Goal: Task Accomplishment & Management: Manage account settings

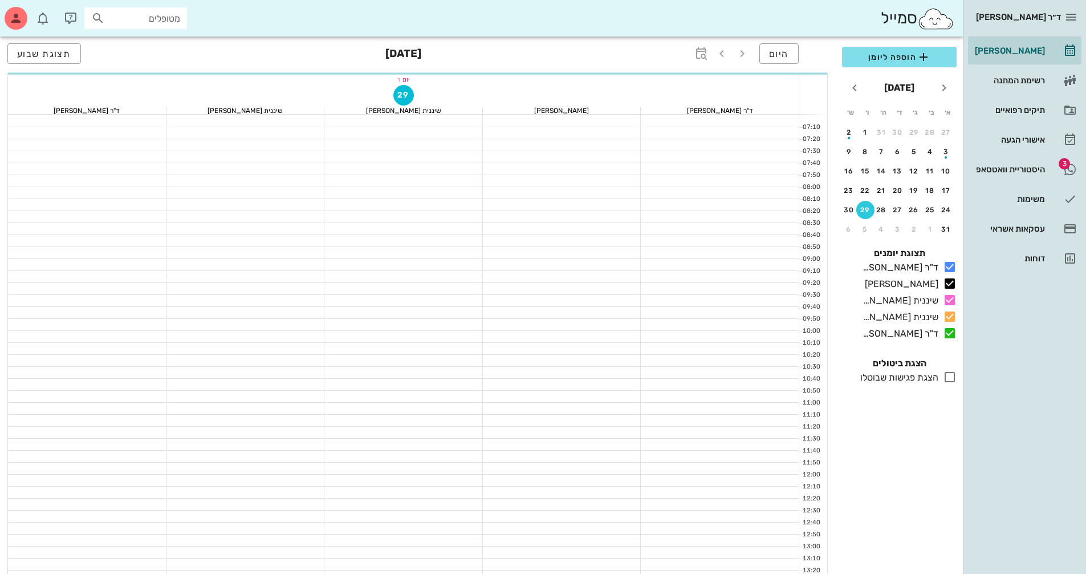
scroll to position [91, 0]
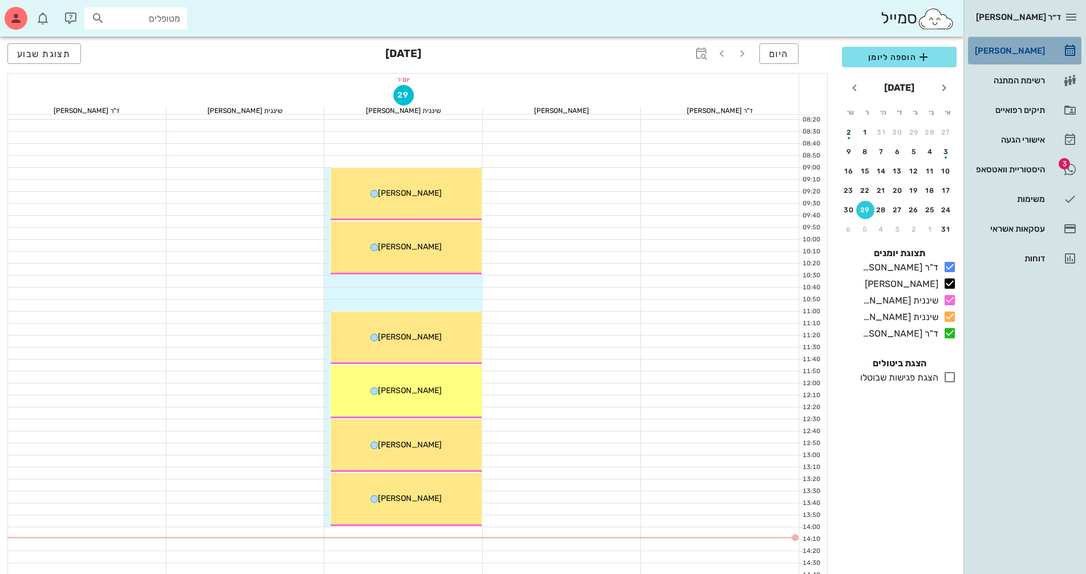
click at [1024, 47] on div "[PERSON_NAME]" at bounding box center [1009, 50] width 72 height 9
click at [15, 25] on div "button" at bounding box center [16, 18] width 23 height 23
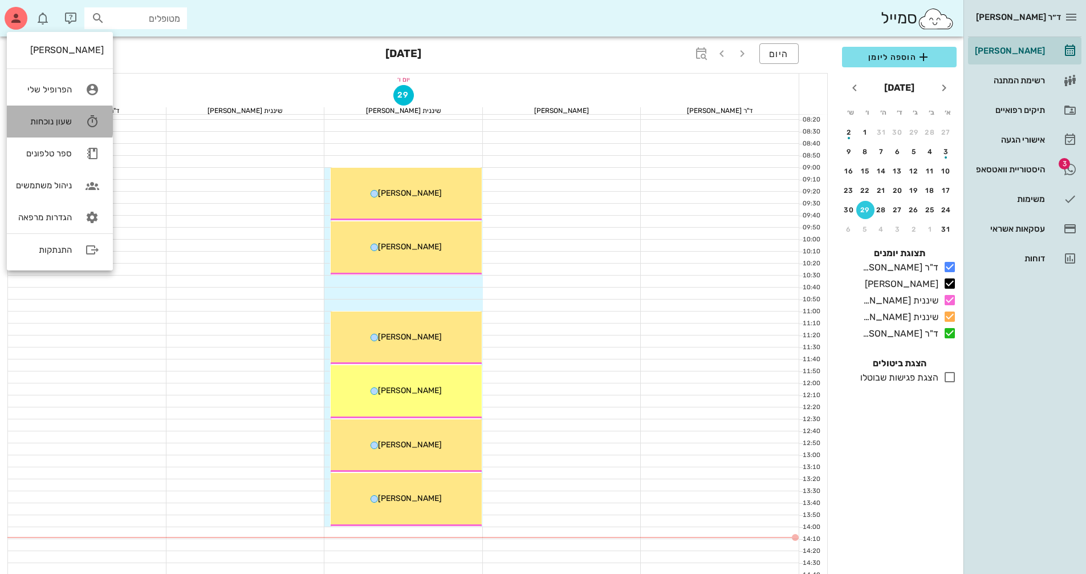
click at [60, 122] on div "שעון נוכחות" at bounding box center [44, 121] width 56 height 10
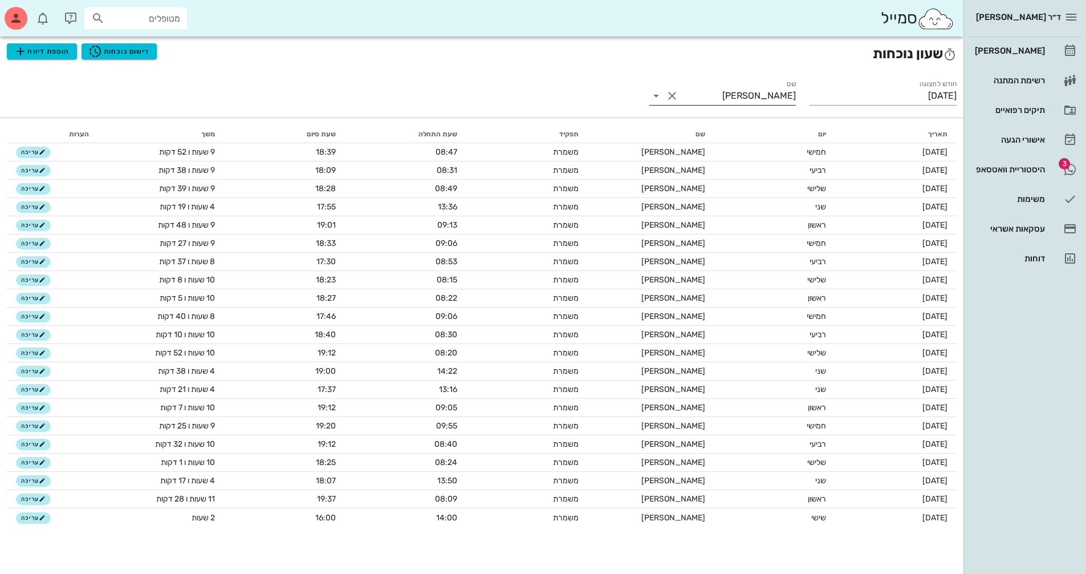
click at [752, 100] on input "[PERSON_NAME]" at bounding box center [738, 96] width 115 height 18
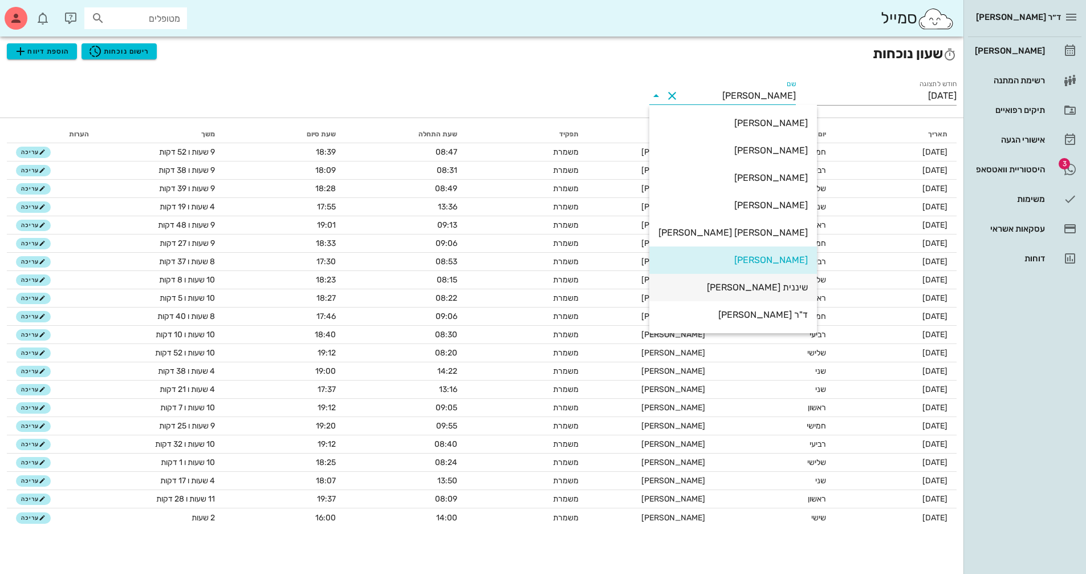
click at [766, 283] on div "שיננית [PERSON_NAME]" at bounding box center [733, 287] width 149 height 11
type input "שיננית [PERSON_NAME]"
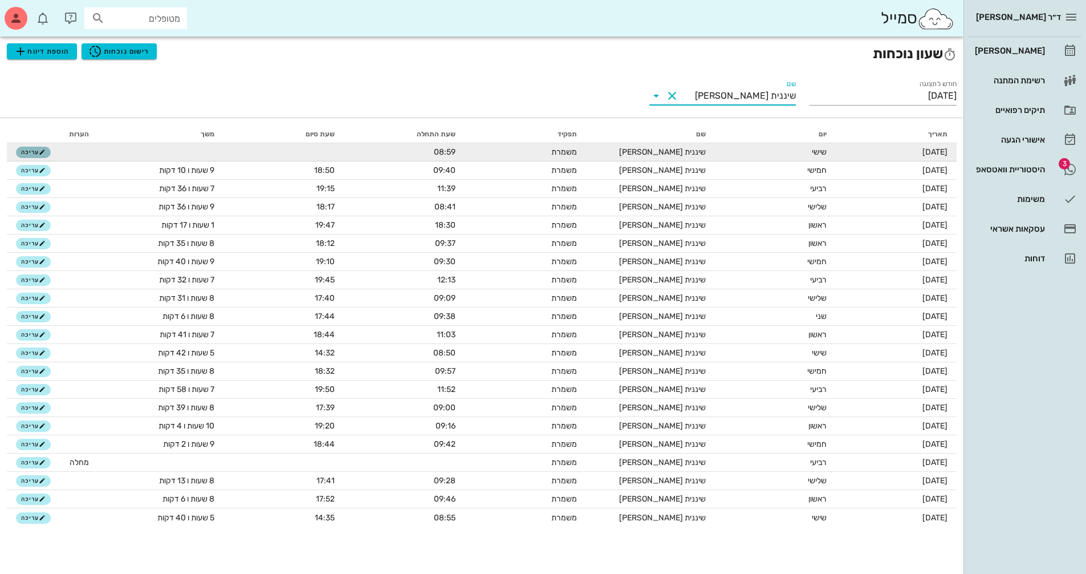
click at [37, 151] on span "עריכה" at bounding box center [33, 152] width 25 height 7
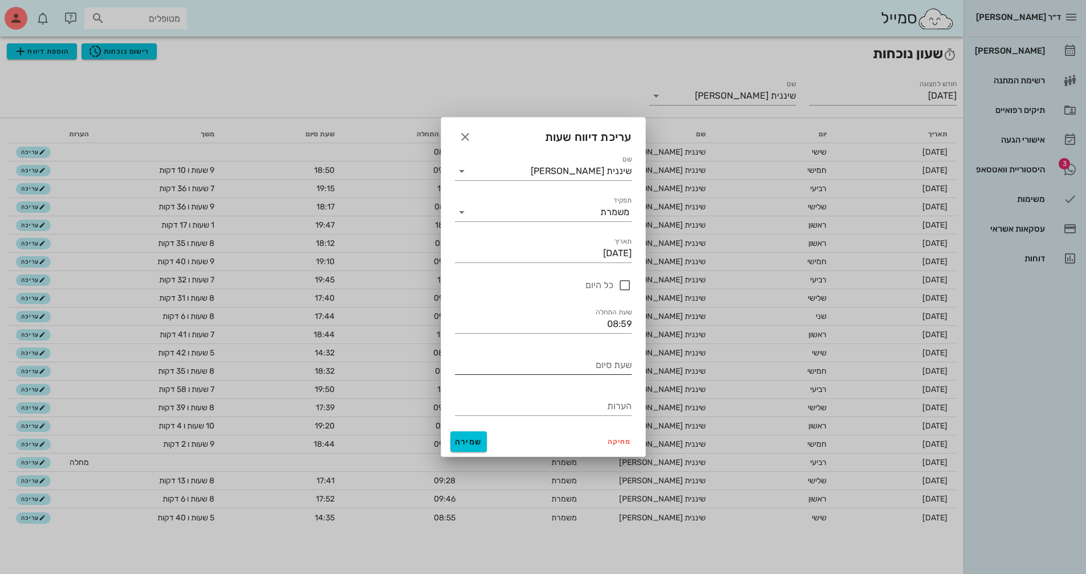
click at [583, 366] on input "שעת סיום" at bounding box center [543, 365] width 177 height 18
type input "14:00"
click at [461, 439] on span "שמירה" at bounding box center [468, 442] width 27 height 10
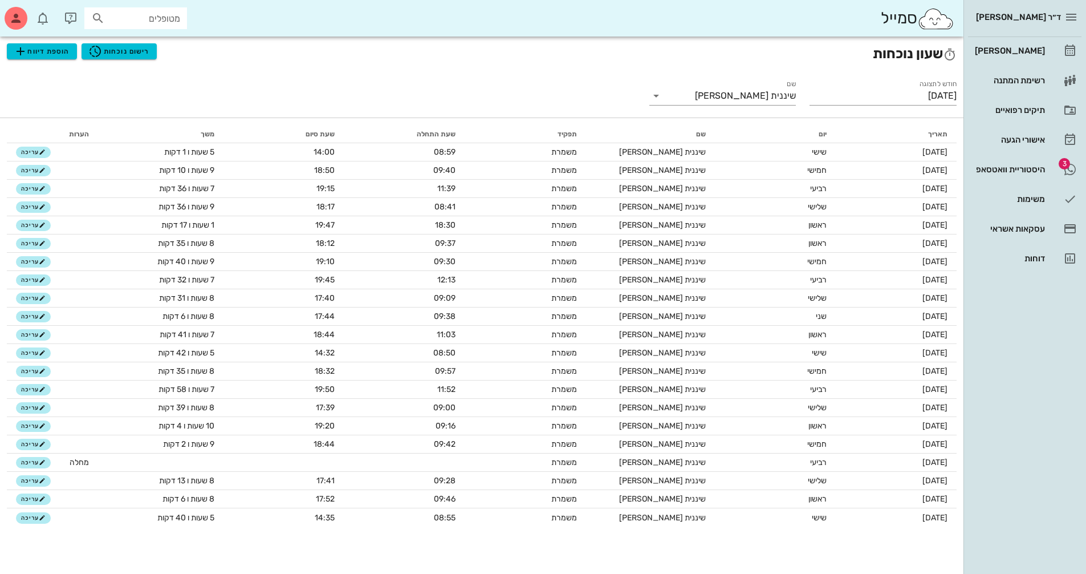
click at [476, 116] on div "חודש לתצוגה [DATE] שם שיננית [PERSON_NAME]" at bounding box center [482, 94] width 964 height 47
click at [1018, 36] on div "ד״ר [PERSON_NAME] [PERSON_NAME] רשימת המתנה תיקים רפואיים אישורי הגעה 3 היסטורי…" at bounding box center [1025, 136] width 123 height 272
click at [1025, 48] on div "[PERSON_NAME]" at bounding box center [1009, 50] width 72 height 9
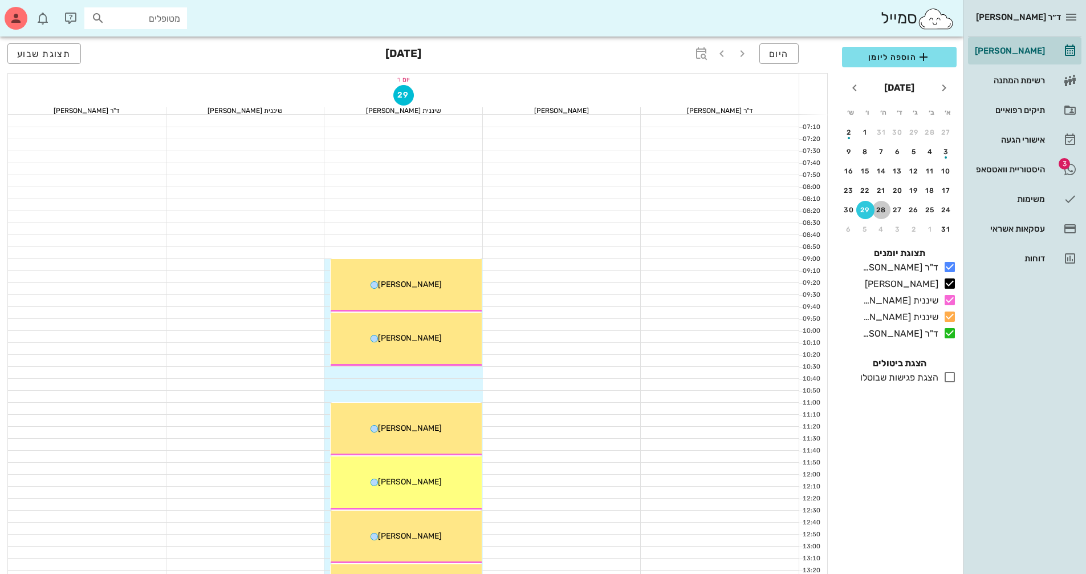
click at [882, 212] on div "28" at bounding box center [882, 210] width 18 height 8
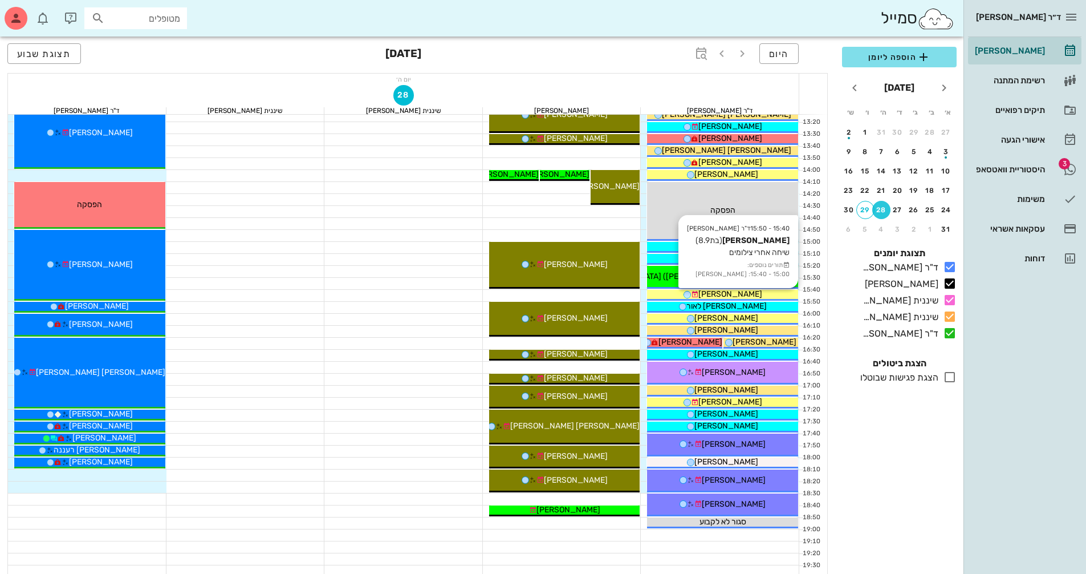
scroll to position [456, 0]
